Goal: Information Seeking & Learning: Learn about a topic

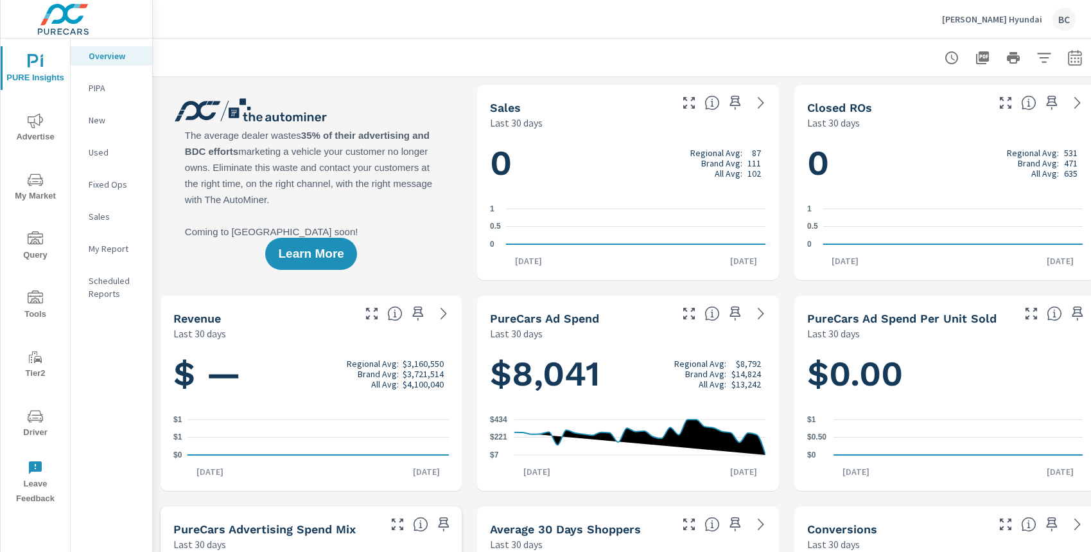
scroll to position [1, 0]
click at [42, 180] on icon "nav menu" at bounding box center [35, 179] width 15 height 12
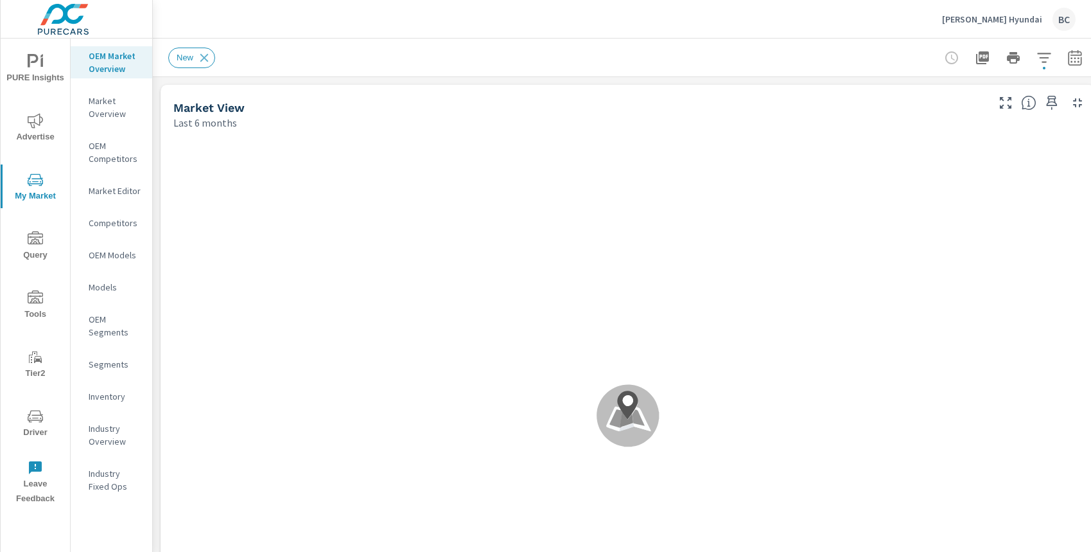
scroll to position [1, 0]
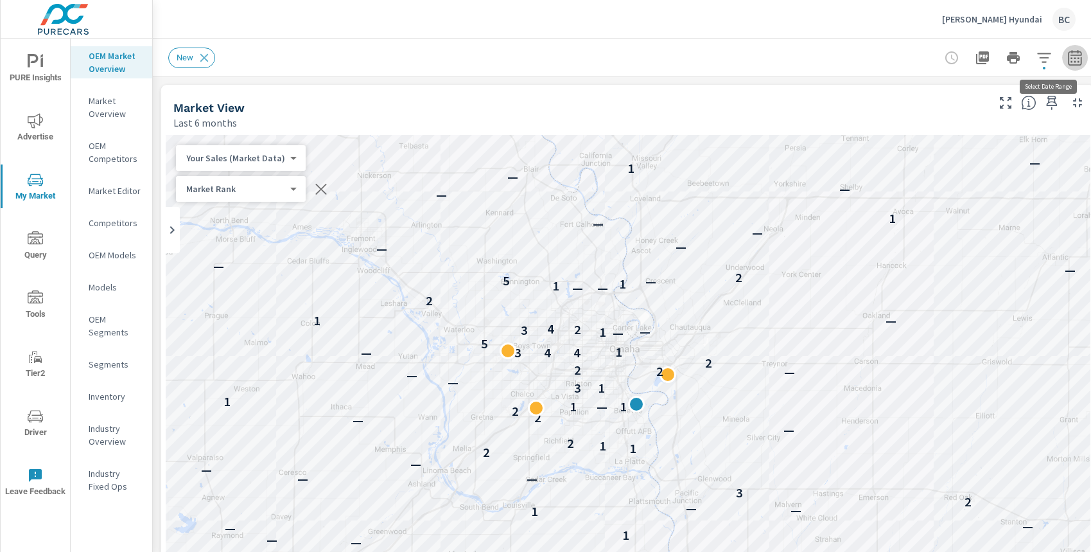
click at [1075, 59] on icon "button" at bounding box center [1075, 57] width 15 height 15
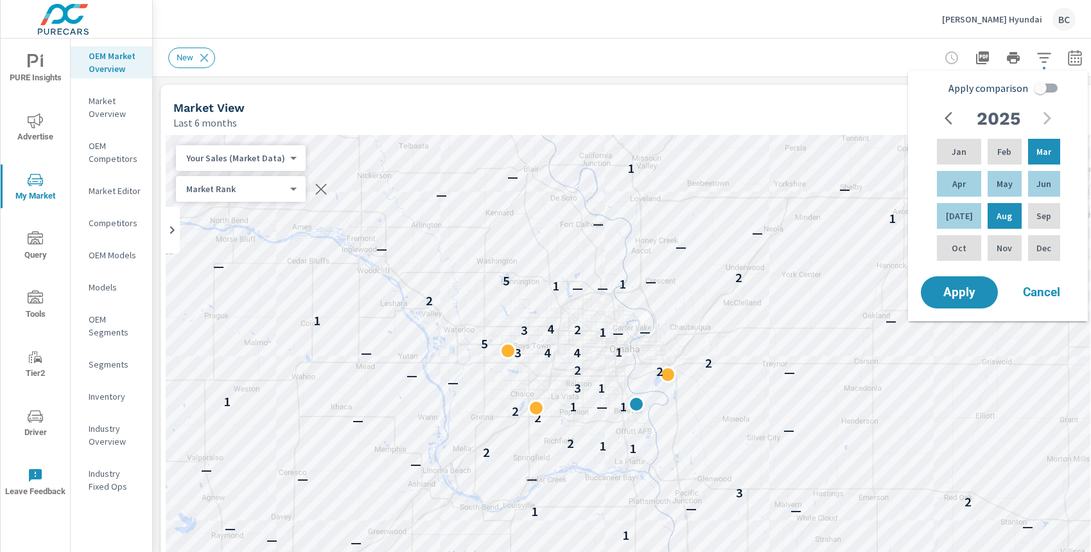
click at [1042, 91] on input "Apply comparison" at bounding box center [1040, 88] width 73 height 24
checkbox input "true"
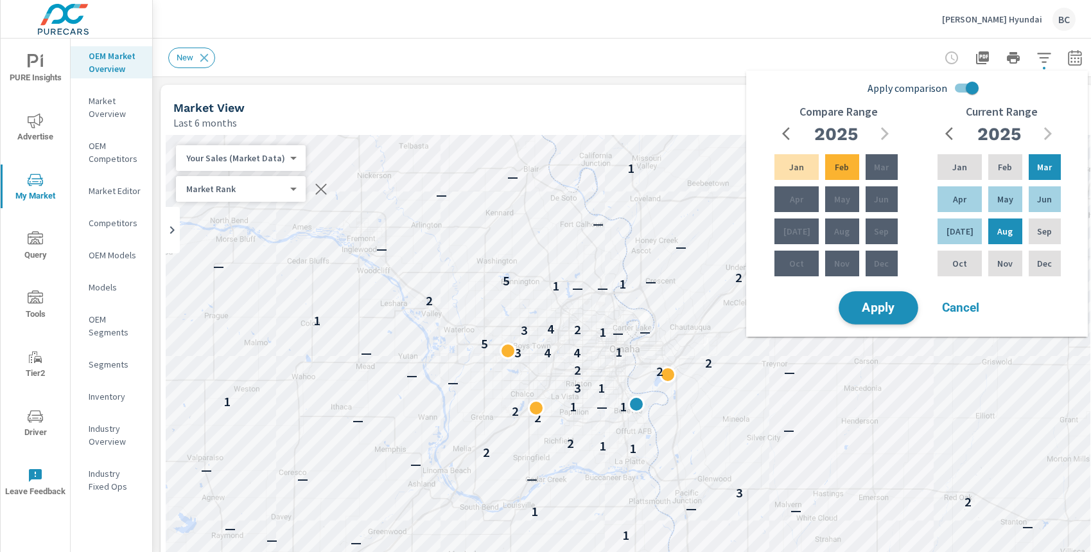
click at [893, 308] on span "Apply" at bounding box center [878, 308] width 53 height 12
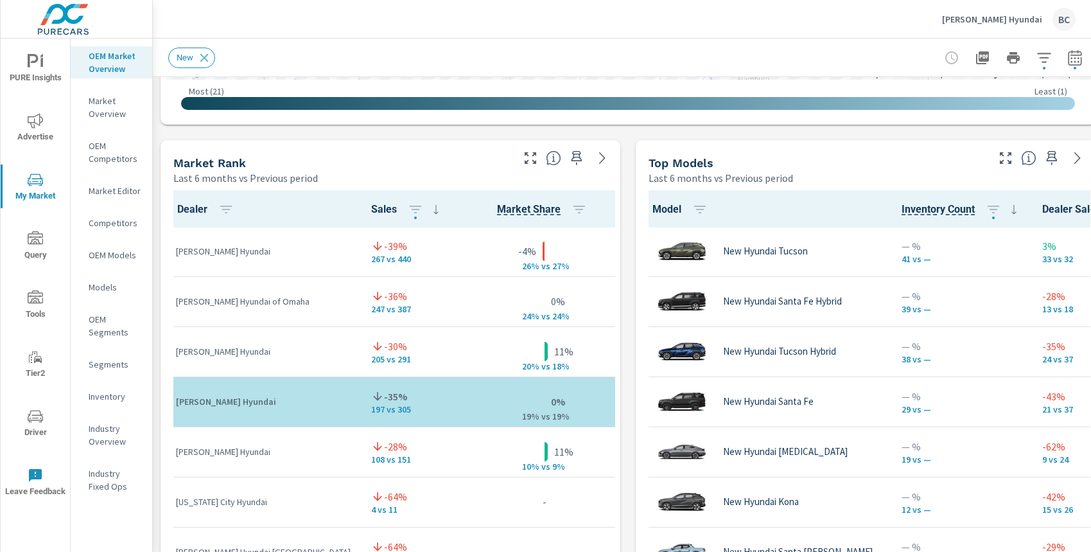
scroll to position [764, 0]
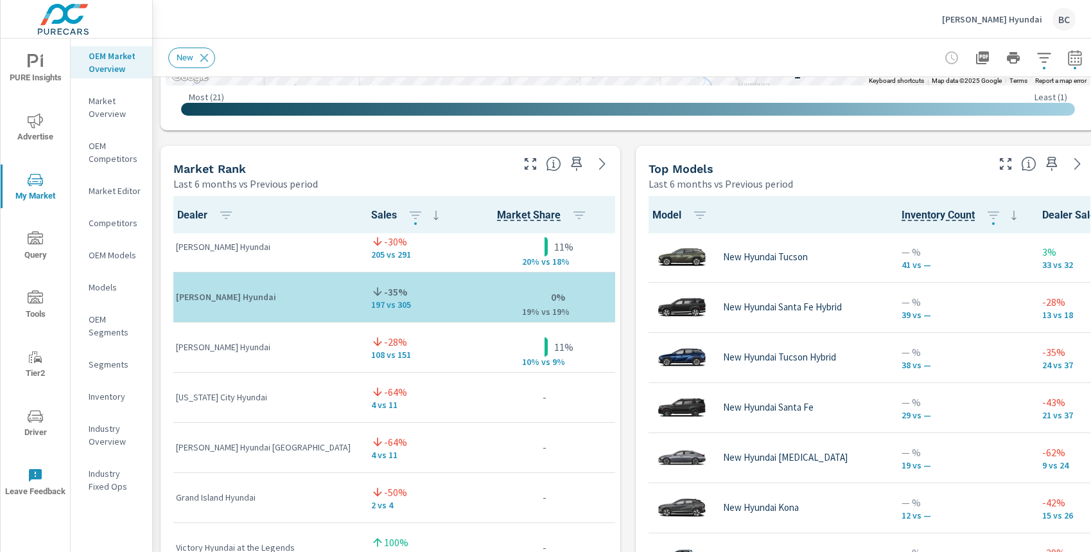
scroll to position [260, 0]
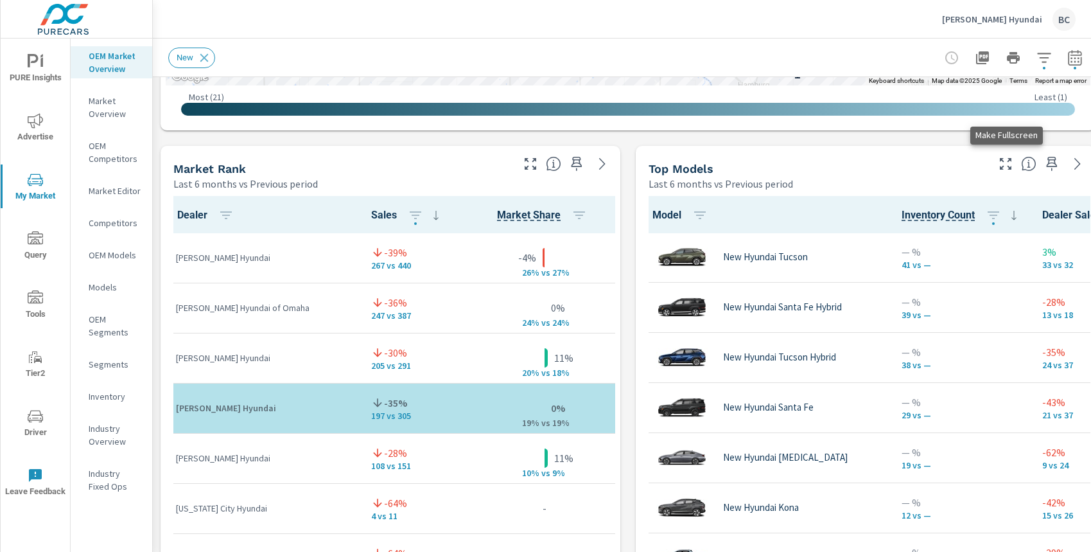
click at [1005, 170] on icon "button" at bounding box center [1005, 163] width 15 height 15
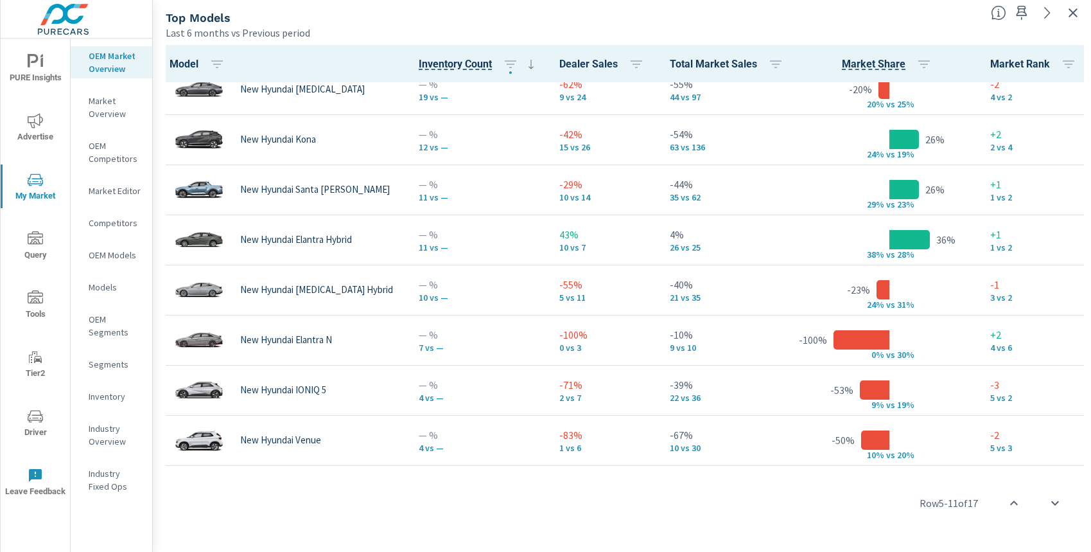
scroll to position [326, 0]
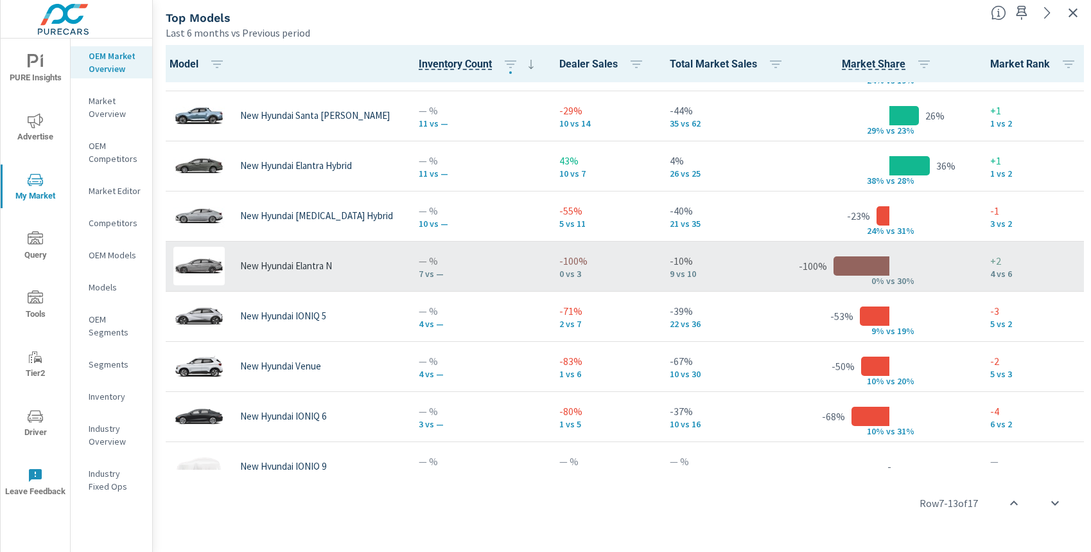
scroll to position [396, 0]
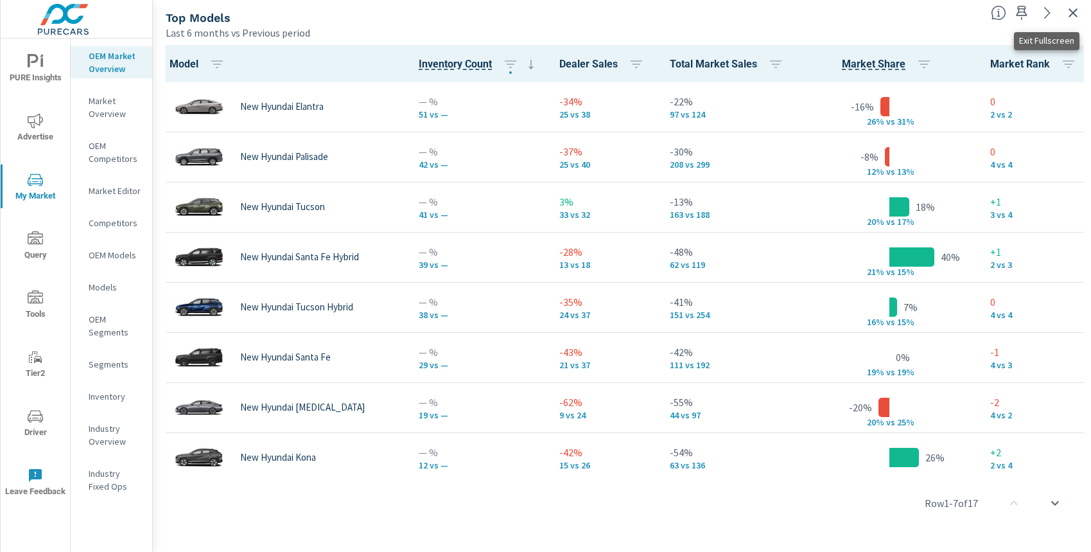
click at [1075, 18] on icon "button" at bounding box center [1073, 12] width 15 height 15
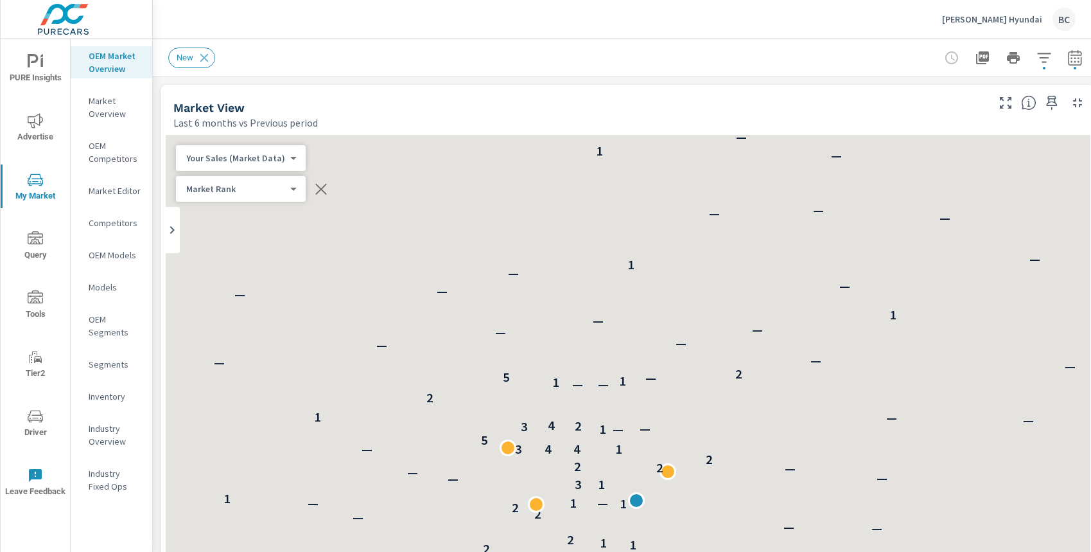
scroll to position [1, 0]
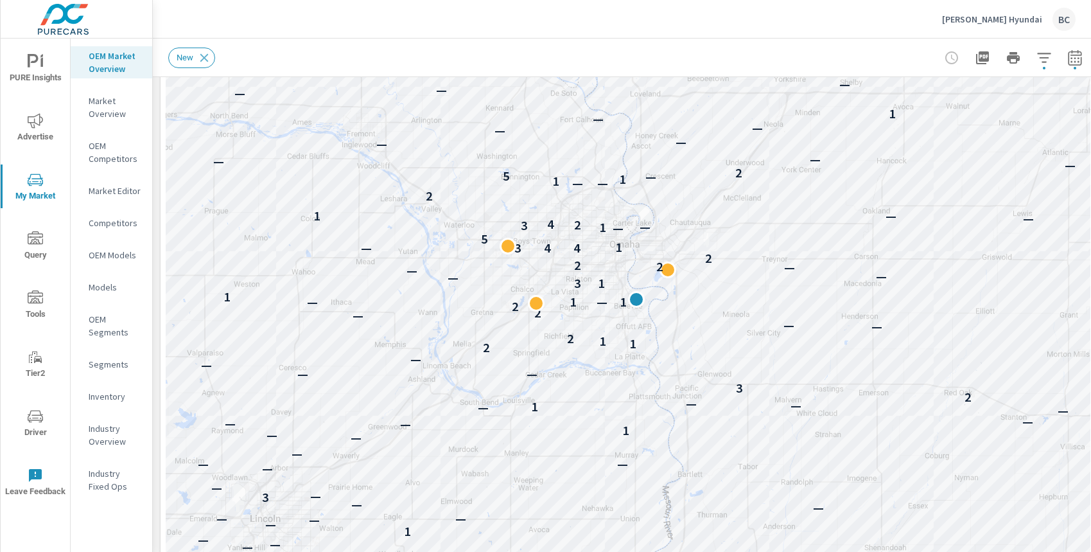
scroll to position [181, 0]
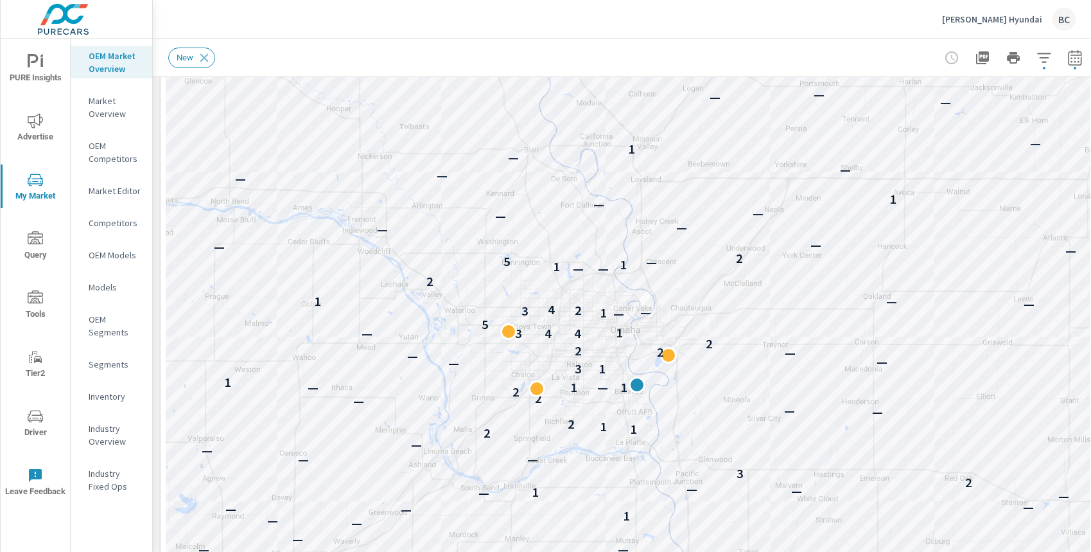
drag, startPoint x: 818, startPoint y: 216, endPoint x: 819, endPoint y: 283, distance: 66.8
click at [819, 283] on div "— 1 — — — — — — — — — 2 — 1 — 1 — — — — — 2 — — — — — 1 — — — 1 — — — — — — — 3…" at bounding box center [628, 311] width 925 height 714
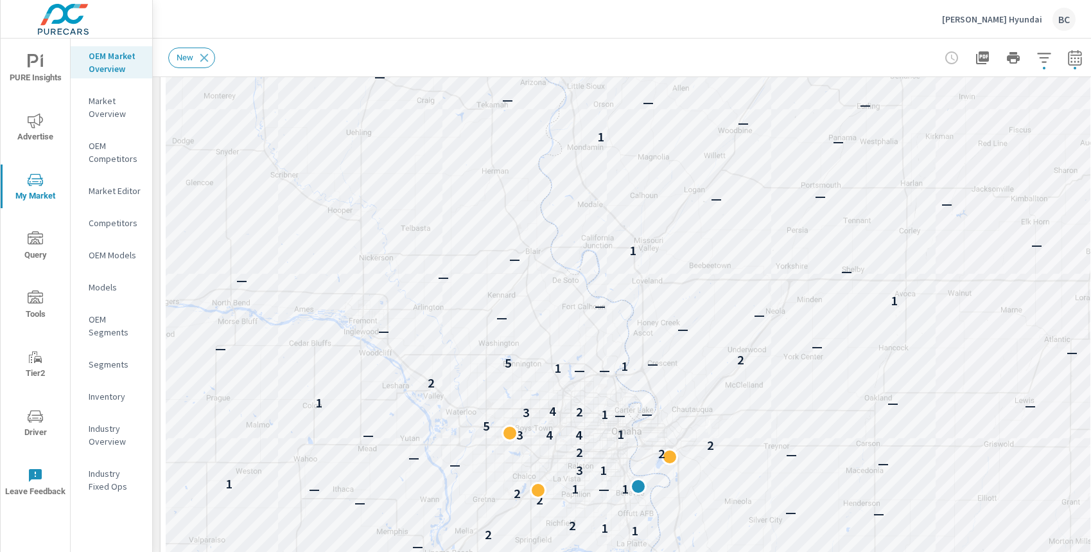
drag, startPoint x: 807, startPoint y: 394, endPoint x: 808, endPoint y: 512, distance: 118.2
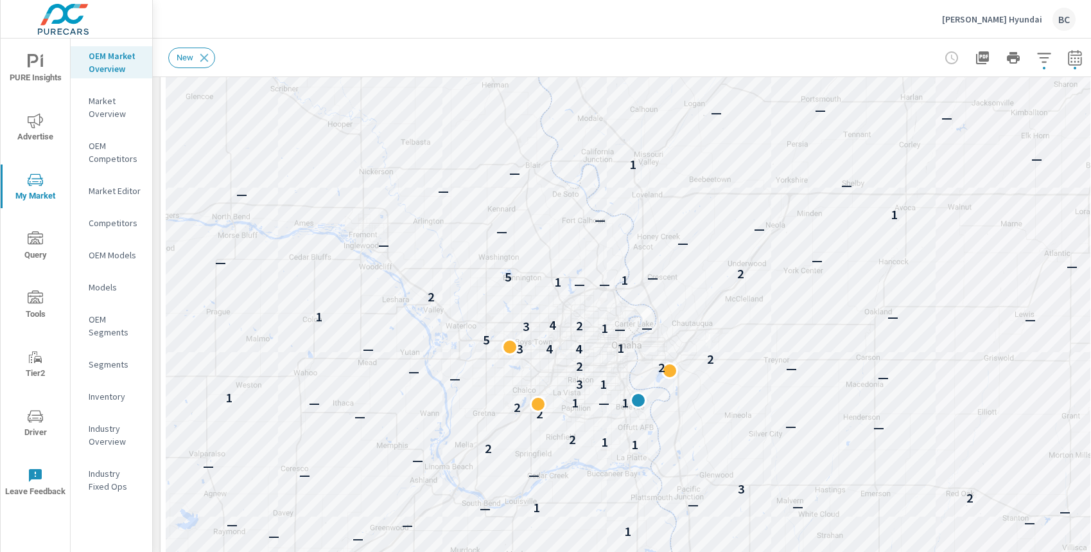
drag, startPoint x: 654, startPoint y: 450, endPoint x: 655, endPoint y: 341, distance: 108.6
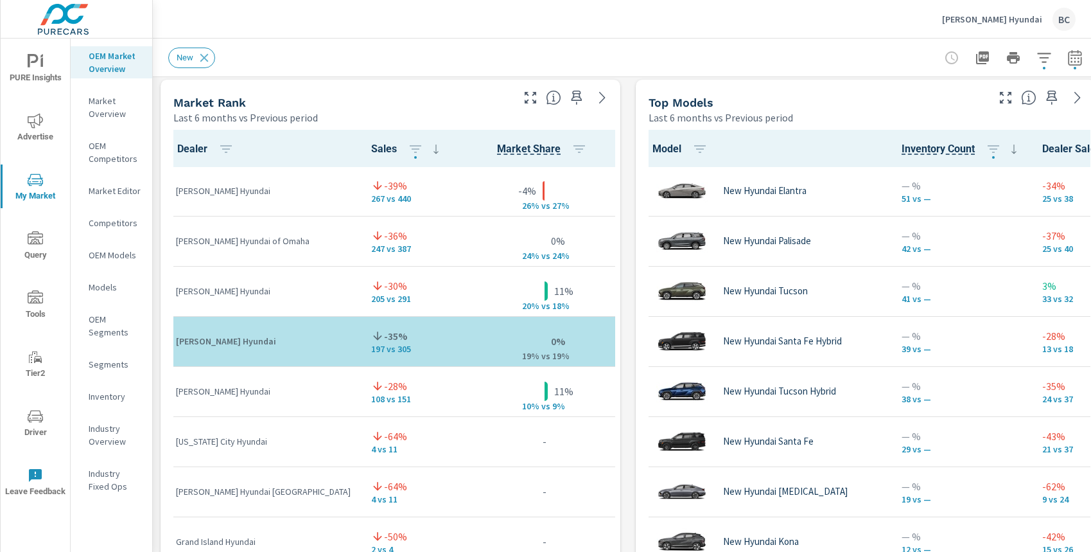
scroll to position [833, 0]
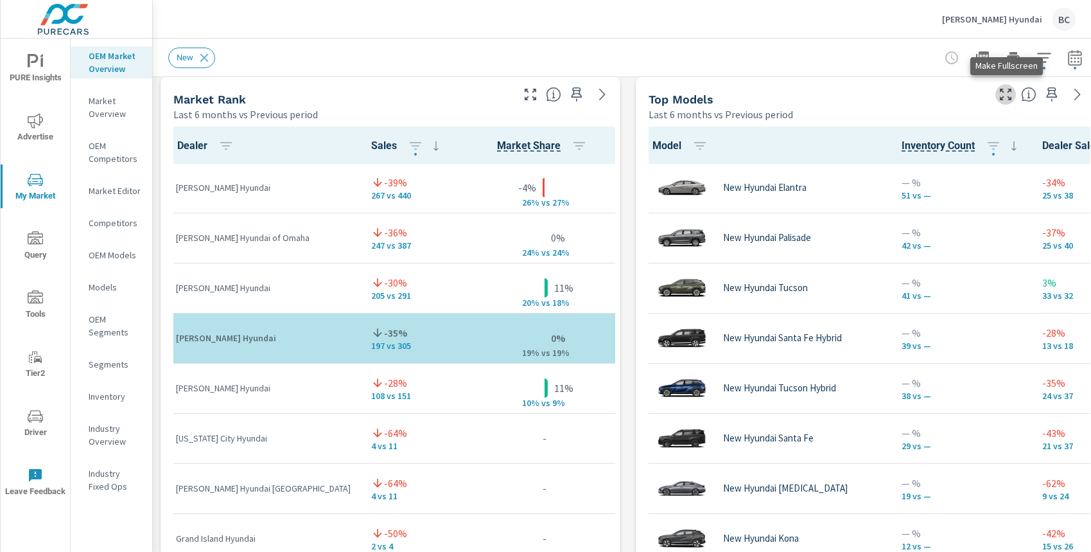
click at [1010, 98] on icon "button" at bounding box center [1006, 95] width 12 height 12
